Goal: Find specific page/section: Find specific page/section

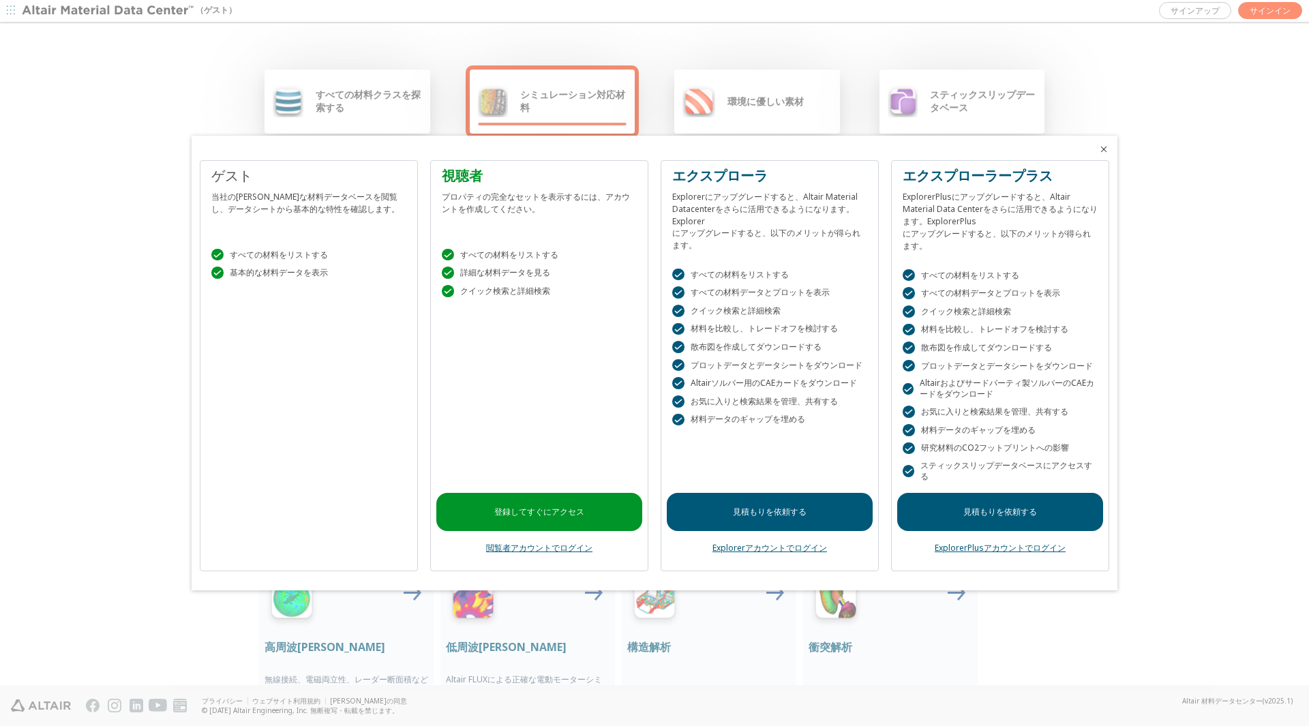
click at [285, 258] on font "すべての材料をリストする" at bounding box center [279, 255] width 98 height 12
click at [214, 256] on font "" at bounding box center [217, 254] width 11 height 11
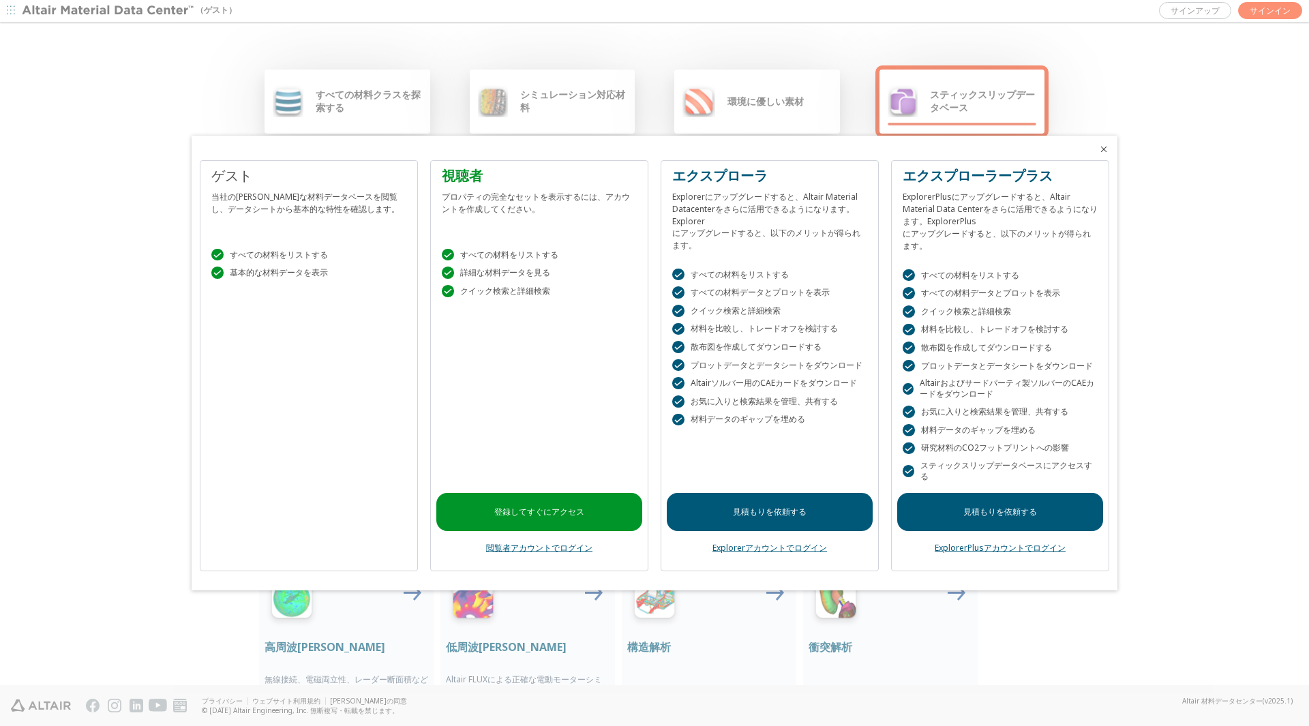
click at [357, 102] on div at bounding box center [654, 363] width 1309 height 726
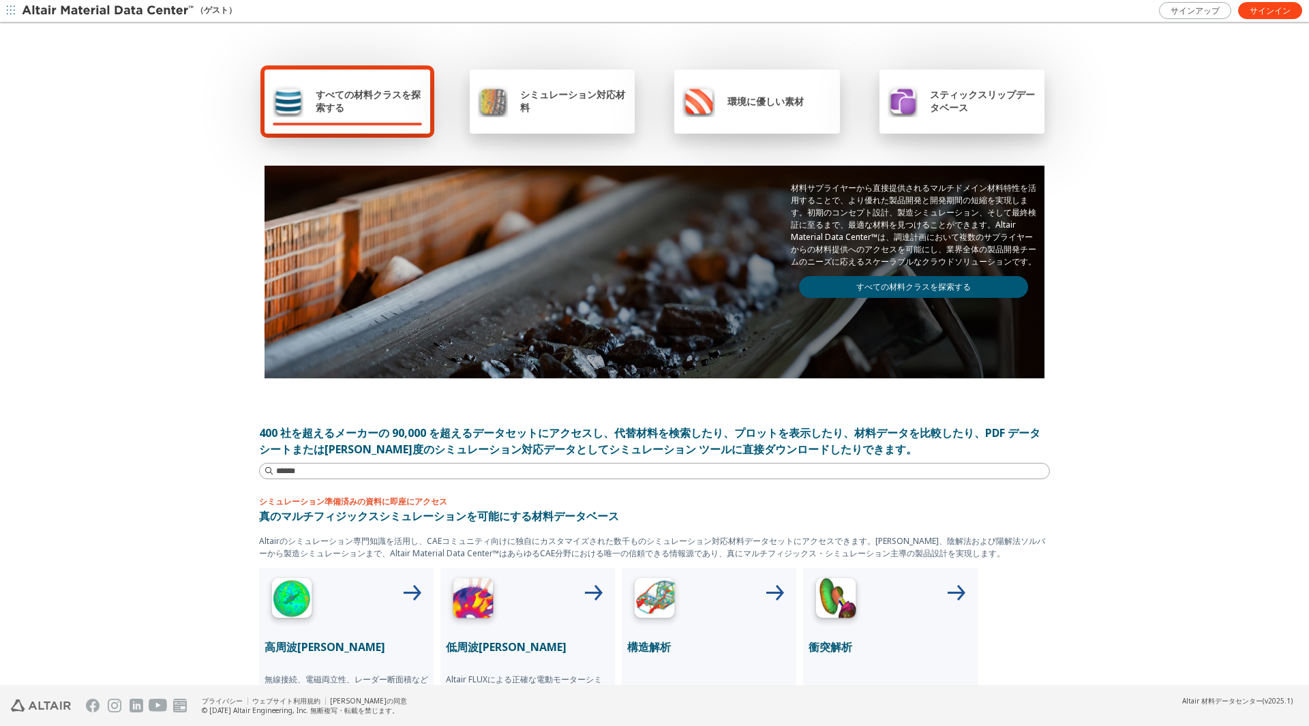
click at [580, 100] on font "シミュレーション対応材料" at bounding box center [572, 101] width 105 height 26
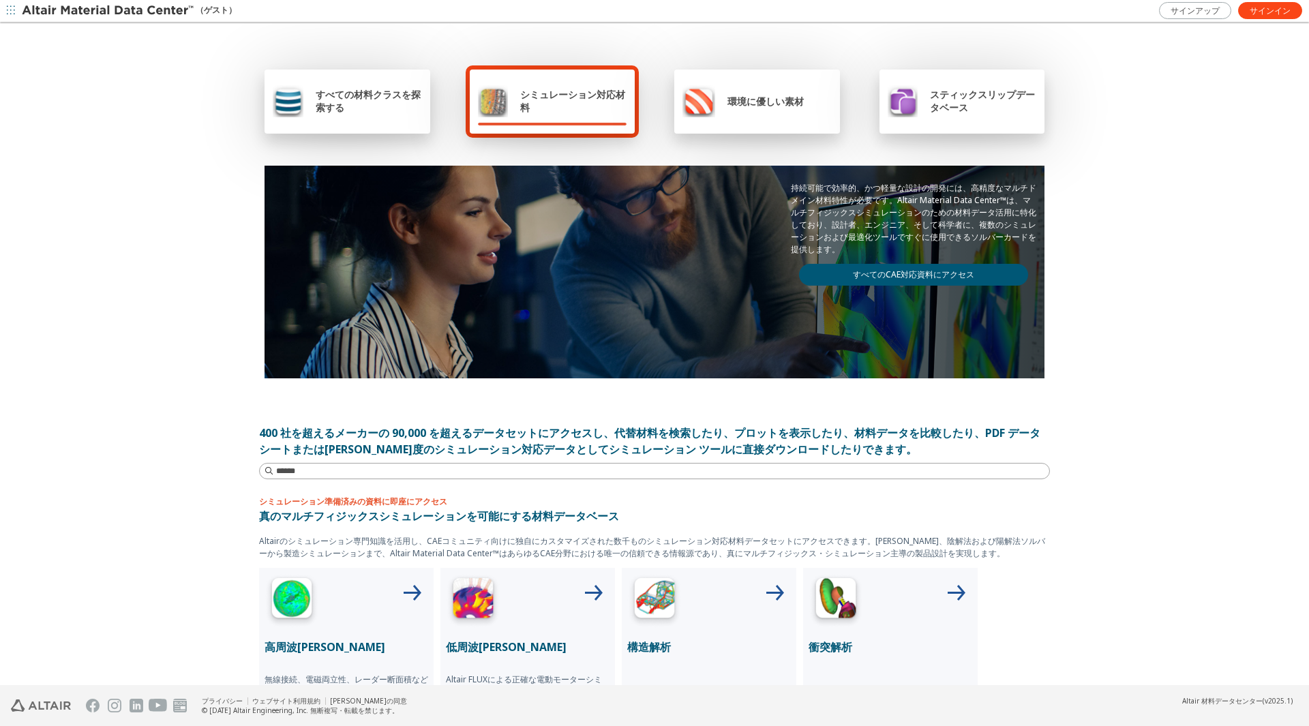
click at [759, 108] on div "環境に優しい素材" at bounding box center [742, 101] width 121 height 33
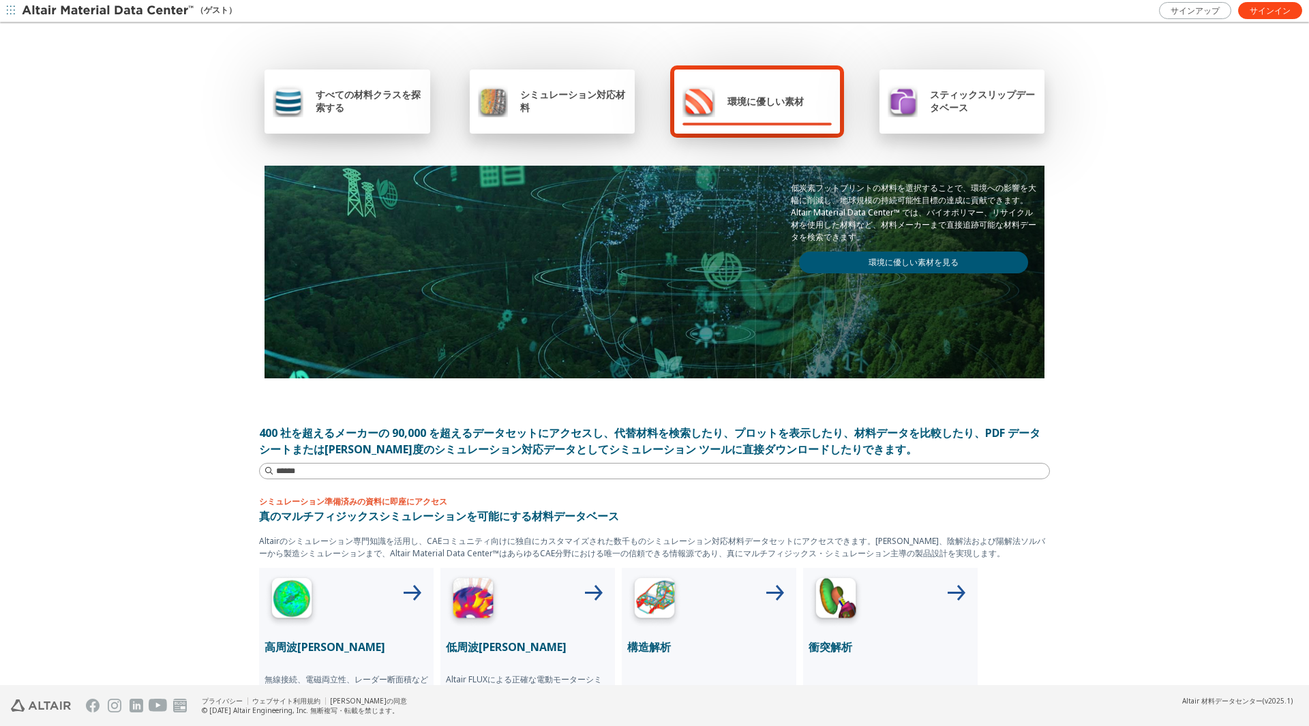
click at [937, 114] on div "スティックスリップデータベース" at bounding box center [962, 101] width 149 height 33
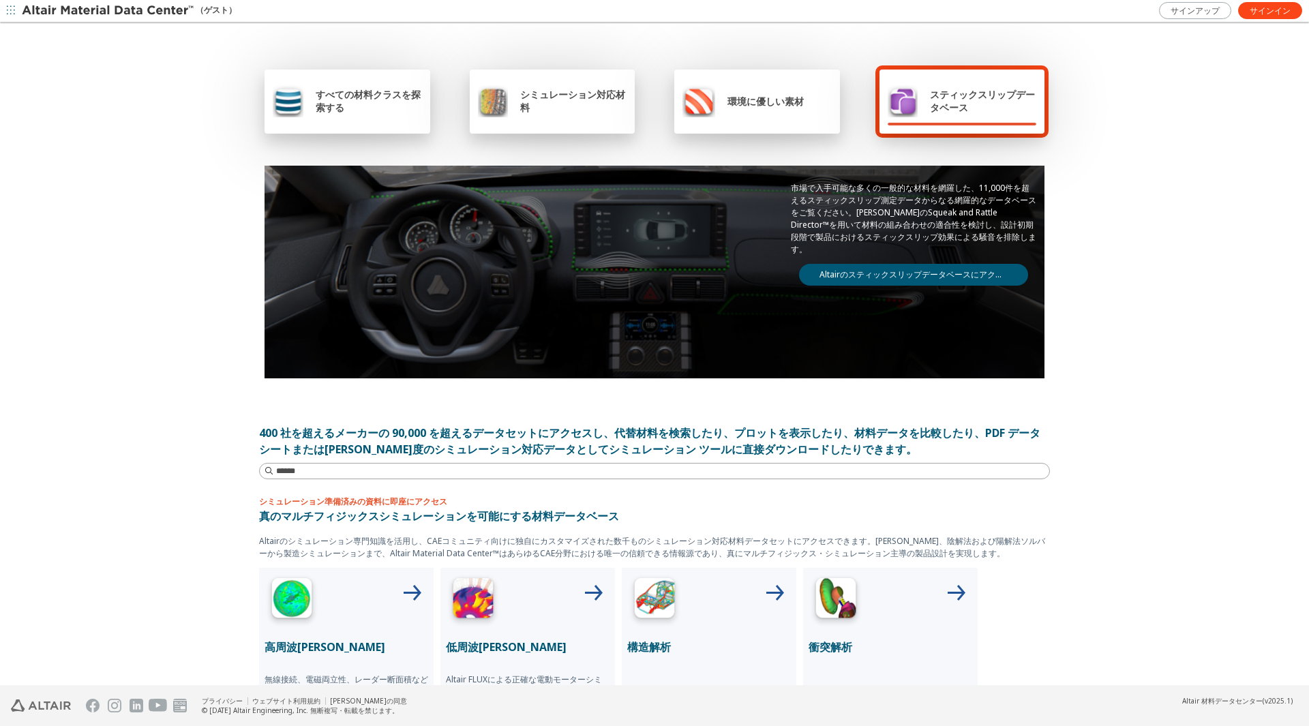
click at [933, 114] on div "スティックスリップデータベース" at bounding box center [962, 101] width 149 height 33
